Goal: Transaction & Acquisition: Purchase product/service

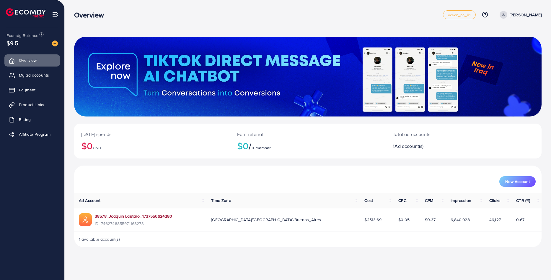
click at [144, 217] on link "38578_Joaquin Lautaro_1737556624280" at bounding box center [134, 216] width 78 height 6
click at [56, 45] on img at bounding box center [55, 43] width 6 height 6
click at [55, 45] on img at bounding box center [55, 43] width 6 height 6
click at [58, 45] on img at bounding box center [55, 43] width 6 height 6
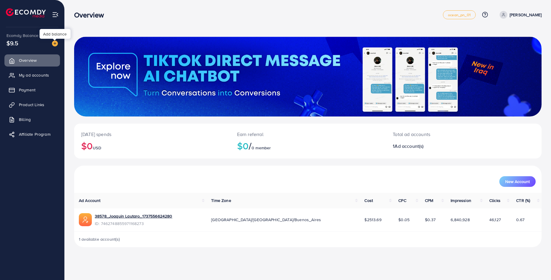
click at [57, 45] on img at bounding box center [55, 43] width 6 height 6
click at [56, 44] on img at bounding box center [55, 43] width 6 height 6
drag, startPoint x: 48, startPoint y: 39, endPoint x: 14, endPoint y: 38, distance: 34.0
click at [48, 39] on div "Add balance" at bounding box center [55, 33] width 31 height 13
click at [14, 38] on span "Ecomdy Balance" at bounding box center [22, 35] width 32 height 6
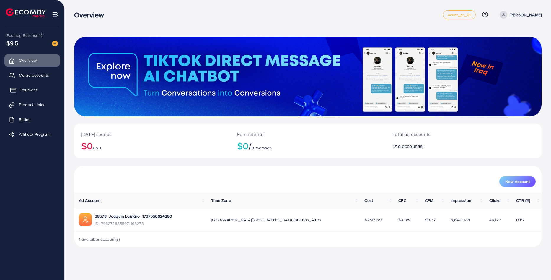
click at [29, 90] on span "Payment" at bounding box center [28, 90] width 17 height 6
click at [144, 214] on link "38578_Joaquin Lautaro_1737556624280" at bounding box center [134, 216] width 78 height 6
click at [48, 58] on link "Overview" at bounding box center [32, 60] width 56 height 12
click at [57, 44] on img at bounding box center [55, 43] width 6 height 6
click at [55, 44] on img at bounding box center [55, 43] width 6 height 6
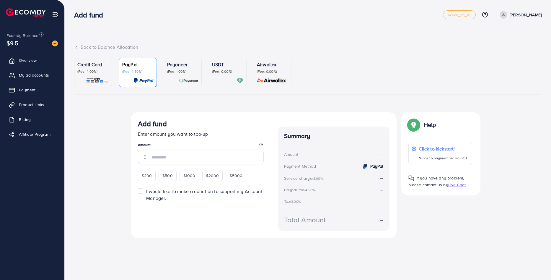
click at [212, 77] on div at bounding box center [227, 80] width 31 height 7
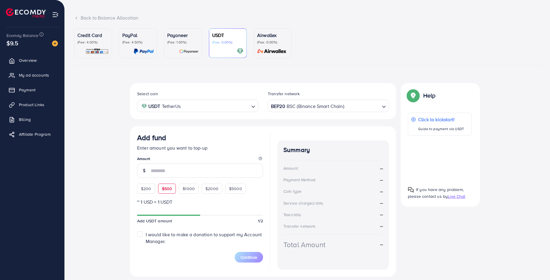
scroll to position [30, 0]
click at [142, 189] on span "$200" at bounding box center [146, 188] width 10 height 6
type input "***"
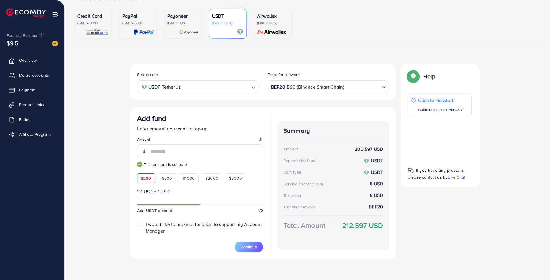
scroll to position [49, 0]
click at [258, 245] on button "Continue" at bounding box center [248, 246] width 28 height 11
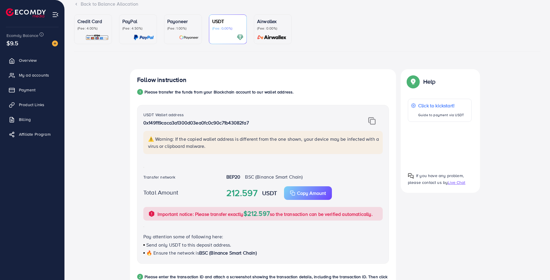
scroll to position [43, 0]
